Goal: Task Accomplishment & Management: Manage account settings

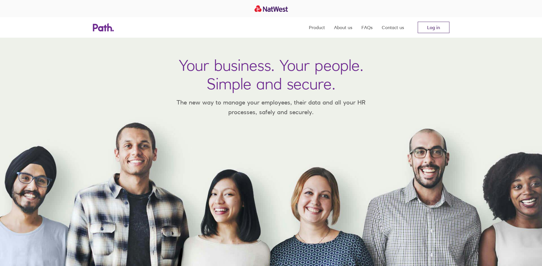
click at [440, 28] on link "Log in" at bounding box center [434, 27] width 32 height 11
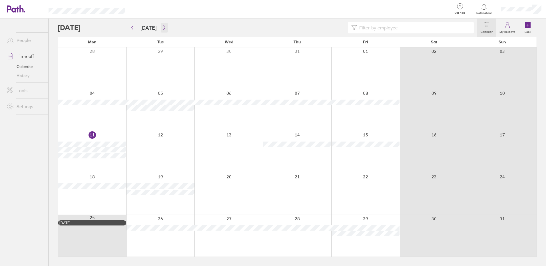
click at [162, 28] on icon "button" at bounding box center [164, 27] width 4 height 5
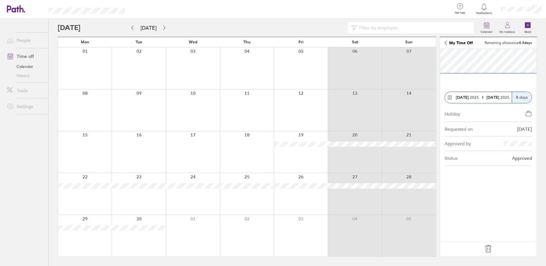
click at [485, 251] on icon at bounding box center [488, 248] width 9 height 9
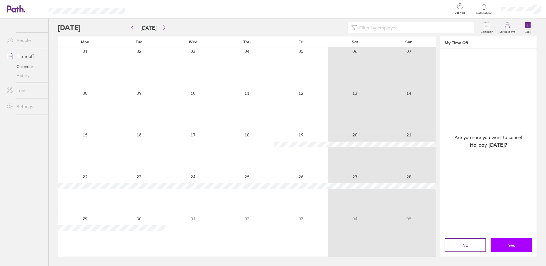
click at [524, 248] on button "Yes" at bounding box center [511, 245] width 41 height 14
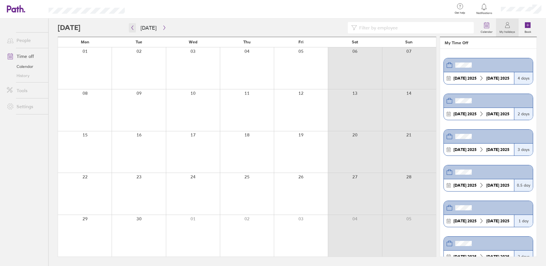
click at [132, 28] on icon "button" at bounding box center [132, 27] width 4 height 5
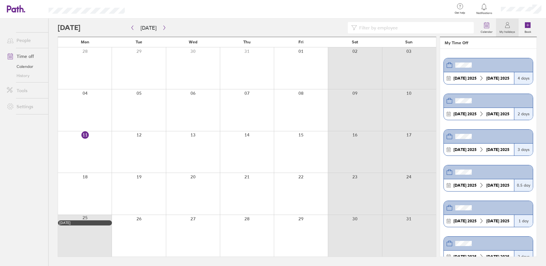
click at [23, 68] on link "Calendar" at bounding box center [25, 66] width 46 height 9
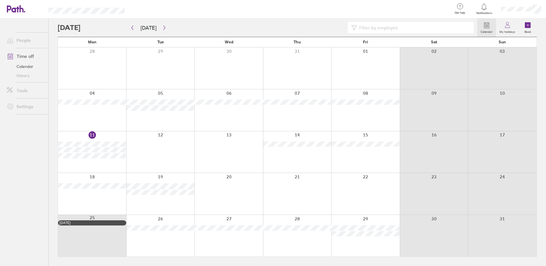
click at [160, 198] on div at bounding box center [160, 194] width 69 height 42
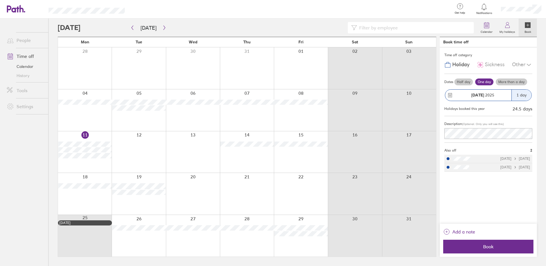
click at [459, 82] on label "Half day" at bounding box center [463, 82] width 19 height 7
click at [0, 0] on input "Half day" at bounding box center [0, 0] width 0 height 0
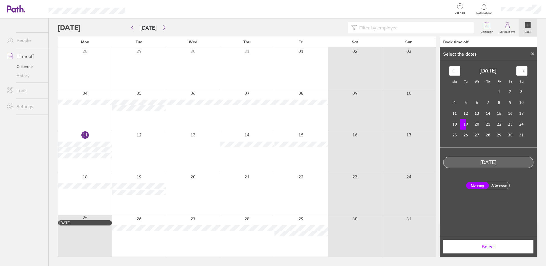
drag, startPoint x: 504, startPoint y: 185, endPoint x: 497, endPoint y: 191, distance: 9.1
click at [504, 184] on label "Afternoon" at bounding box center [499, 185] width 23 height 7
click at [0, 0] on input "Afternoon" at bounding box center [0, 0] width 0 height 0
click at [491, 248] on span "Select" at bounding box center [488, 246] width 82 height 5
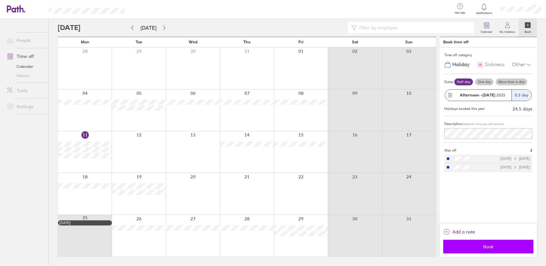
click at [482, 246] on span "Book" at bounding box center [488, 246] width 82 height 5
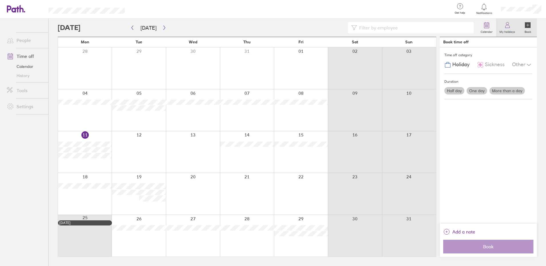
click at [508, 24] on icon at bounding box center [507, 25] width 7 height 7
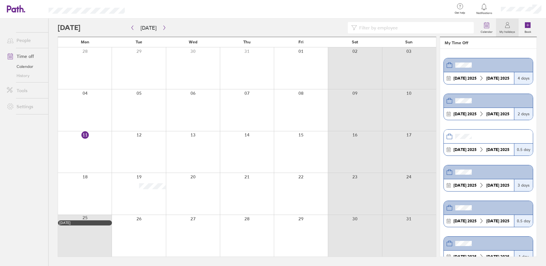
click at [27, 55] on link "Time off" at bounding box center [25, 56] width 46 height 11
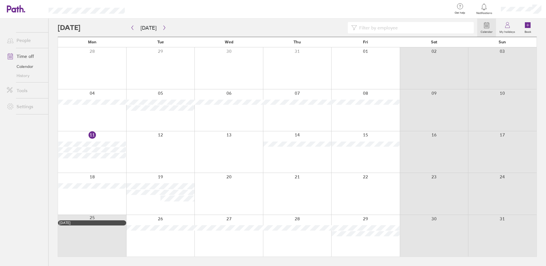
click at [19, 41] on link "People" at bounding box center [25, 40] width 46 height 11
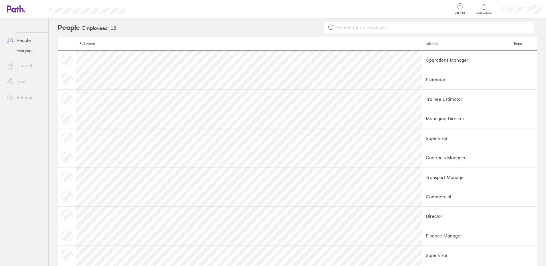
click at [67, 60] on td at bounding box center [67, 59] width 18 height 19
click at [25, 67] on link "Time off" at bounding box center [25, 65] width 46 height 11
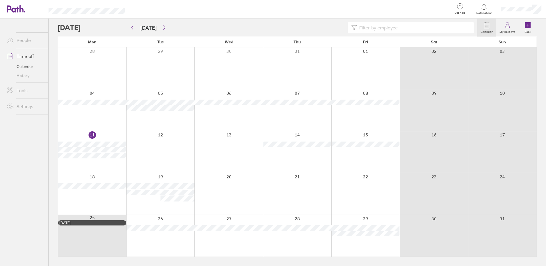
click at [162, 235] on div at bounding box center [160, 236] width 69 height 42
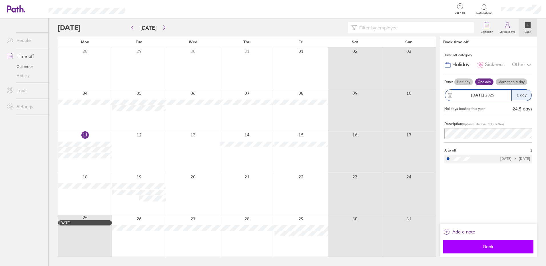
click at [485, 244] on span "Book" at bounding box center [488, 246] width 82 height 5
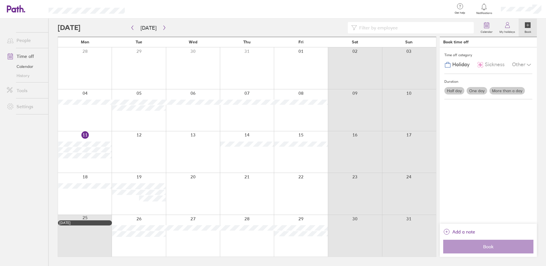
click at [458, 64] on span "Holiday" at bounding box center [460, 65] width 17 height 6
click at [457, 64] on span "Holiday" at bounding box center [460, 65] width 17 height 6
click at [507, 27] on icon at bounding box center [507, 25] width 7 height 7
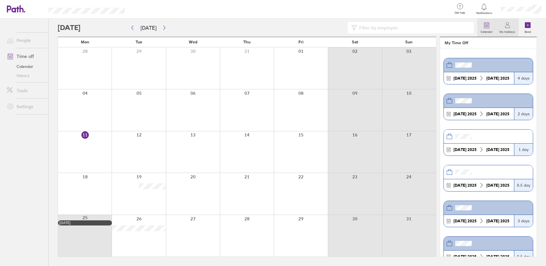
click at [486, 26] on icon at bounding box center [486, 25] width 7 height 7
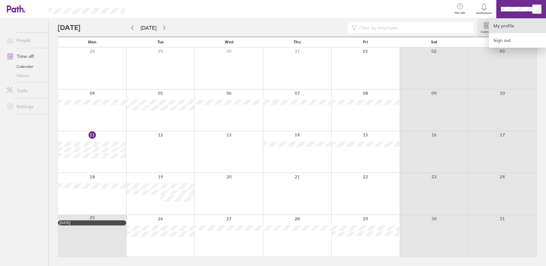
click at [503, 25] on link "My profile" at bounding box center [517, 26] width 57 height 15
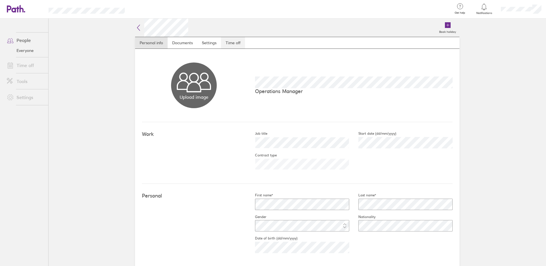
click at [238, 43] on link "Time off" at bounding box center [233, 42] width 24 height 11
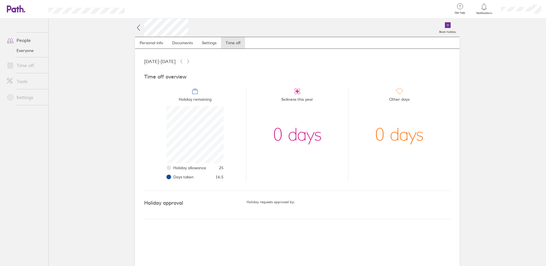
scroll to position [57, 57]
click at [13, 9] on icon at bounding box center [13, 8] width 12 height 7
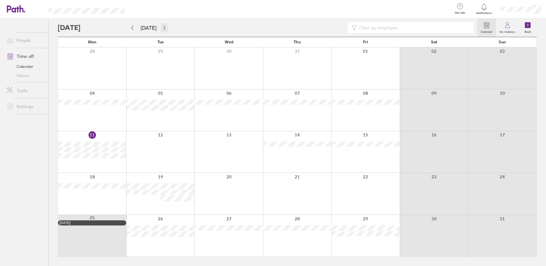
click at [164, 28] on icon "button" at bounding box center [164, 27] width 4 height 5
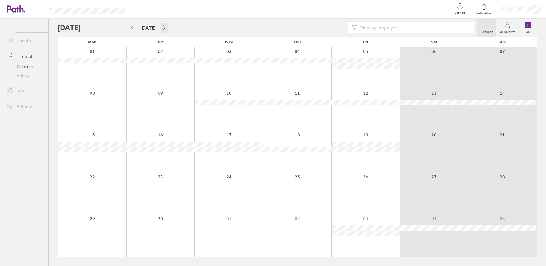
click at [164, 28] on icon "button" at bounding box center [164, 27] width 4 height 5
click at [133, 29] on icon "button" at bounding box center [133, 28] width 2 height 4
click at [367, 160] on div at bounding box center [365, 152] width 69 height 42
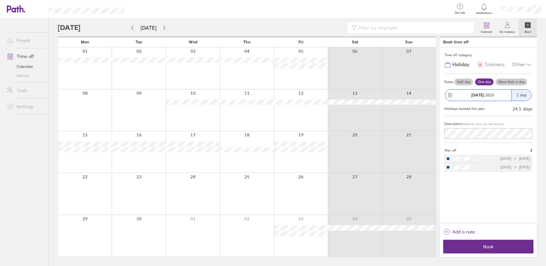
click at [507, 83] on label "More than a day" at bounding box center [511, 82] width 31 height 7
click at [0, 0] on input "More than a day" at bounding box center [0, 0] width 0 height 0
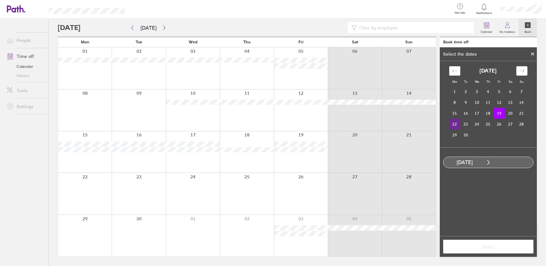
click at [459, 125] on td "22" at bounding box center [454, 124] width 11 height 11
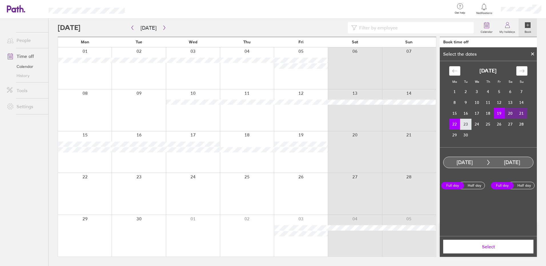
click at [463, 125] on td "23" at bounding box center [465, 124] width 11 height 11
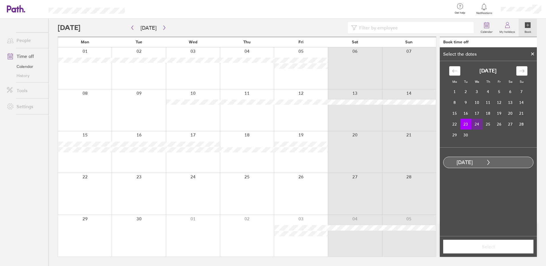
click at [473, 125] on td "24" at bounding box center [476, 124] width 11 height 11
click at [497, 115] on td "19" at bounding box center [499, 113] width 11 height 11
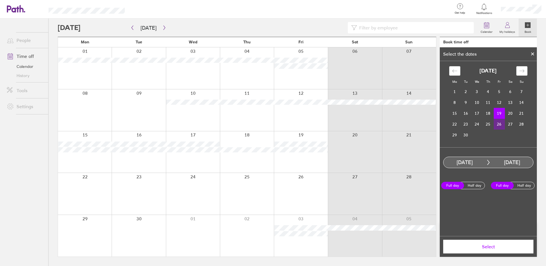
click at [499, 122] on td "26" at bounding box center [499, 124] width 11 height 11
click at [491, 246] on span "Select" at bounding box center [488, 246] width 82 height 5
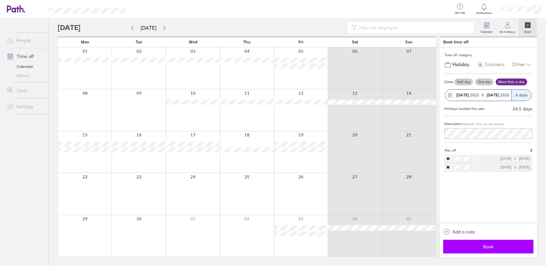
click at [487, 246] on span "Book" at bounding box center [488, 246] width 82 height 5
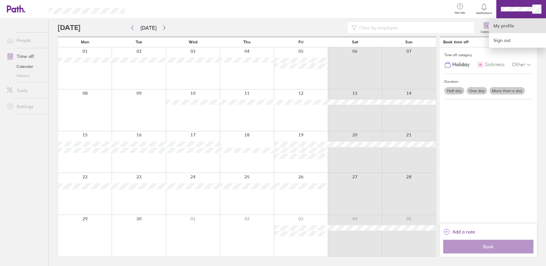
click at [512, 26] on link "My profile" at bounding box center [517, 26] width 57 height 15
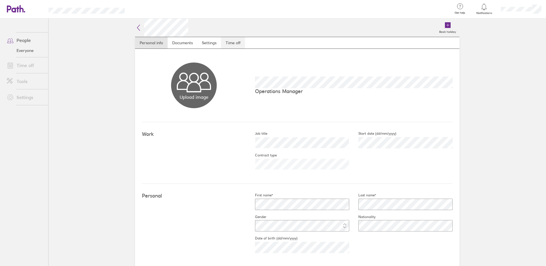
click at [234, 42] on link "Time off" at bounding box center [233, 42] width 24 height 11
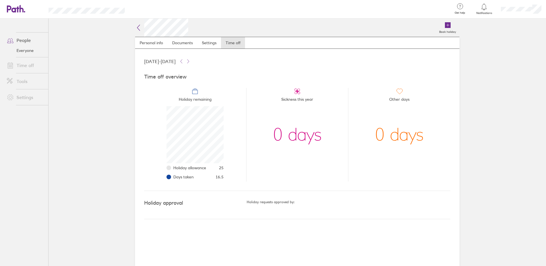
scroll to position [57, 57]
drag, startPoint x: 152, startPoint y: 45, endPoint x: 157, endPoint y: 44, distance: 5.2
click at [152, 45] on link "Personal info" at bounding box center [151, 42] width 33 height 11
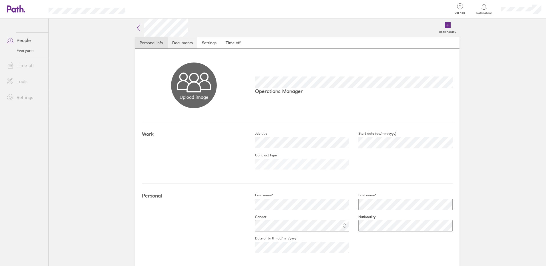
click at [190, 43] on link "Documents" at bounding box center [183, 42] width 30 height 11
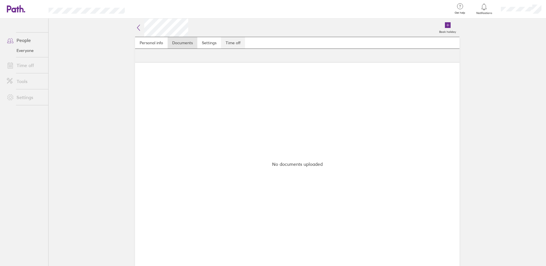
click at [239, 42] on link "Time off" at bounding box center [233, 42] width 24 height 11
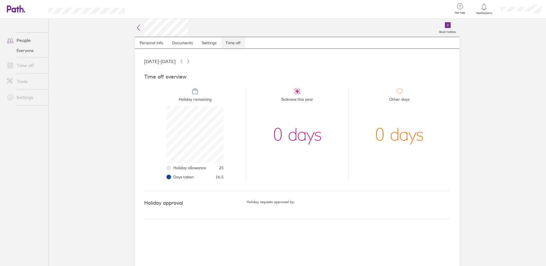
scroll to position [57, 57]
drag, startPoint x: 499, startPoint y: 64, endPoint x: 416, endPoint y: 113, distance: 96.4
click at [498, 63] on main "Book holiday Personal info Documents Settings Time off [DATE] - [DATE] Time off…" at bounding box center [297, 143] width 497 height 248
click at [24, 39] on link "People" at bounding box center [25, 40] width 46 height 11
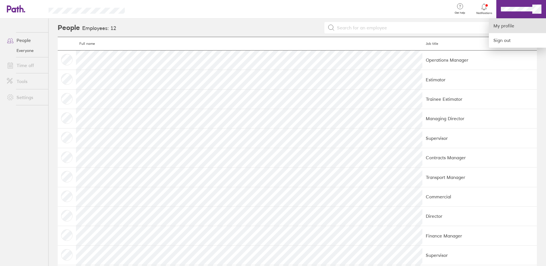
click at [505, 26] on link "My profile" at bounding box center [517, 26] width 57 height 15
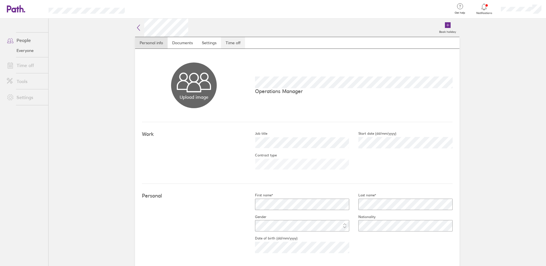
click at [235, 43] on link "Time off" at bounding box center [233, 42] width 24 height 11
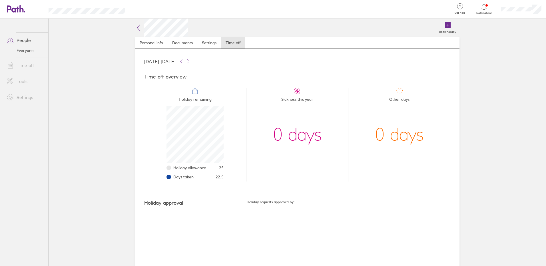
scroll to position [57, 57]
click at [21, 39] on link "People" at bounding box center [25, 40] width 46 height 11
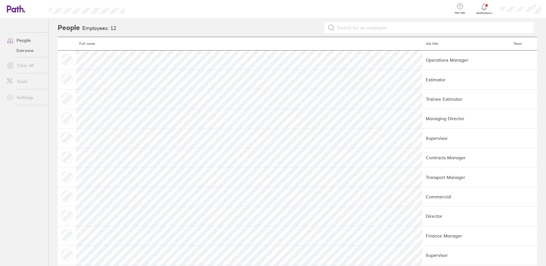
click at [23, 51] on link "Everyone" at bounding box center [25, 50] width 46 height 9
click at [26, 65] on link "Time off" at bounding box center [25, 65] width 46 height 11
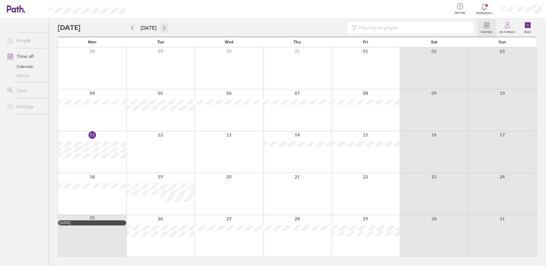
click at [162, 28] on icon "button" at bounding box center [164, 27] width 4 height 5
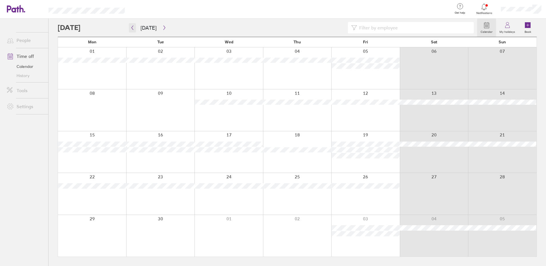
click at [134, 27] on icon "button" at bounding box center [132, 27] width 4 height 5
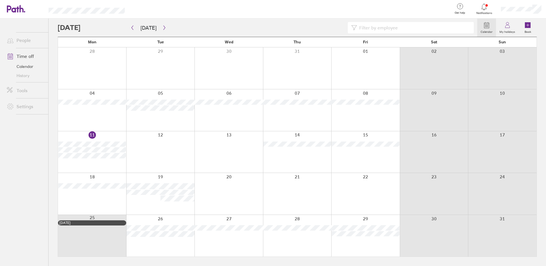
click at [484, 8] on icon at bounding box center [484, 6] width 7 height 7
click at [508, 24] on icon at bounding box center [507, 25] width 7 height 7
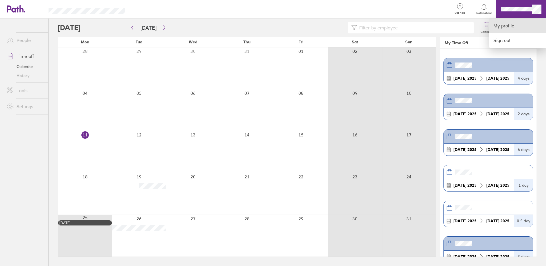
click at [503, 24] on link "My profile" at bounding box center [517, 26] width 57 height 15
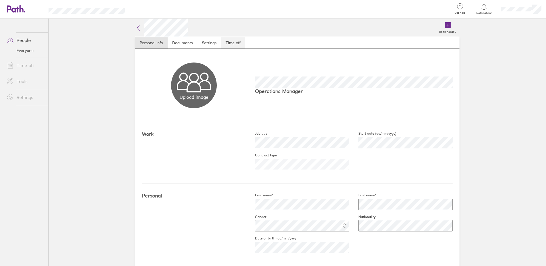
click at [230, 43] on link "Time off" at bounding box center [233, 42] width 24 height 11
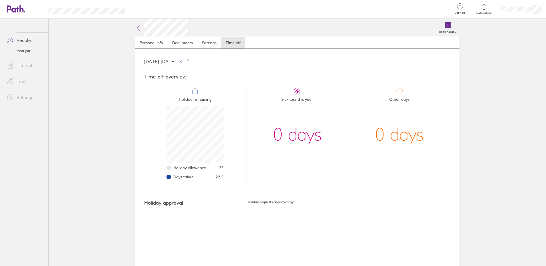
scroll to position [57, 57]
